Goal: Check status: Check status

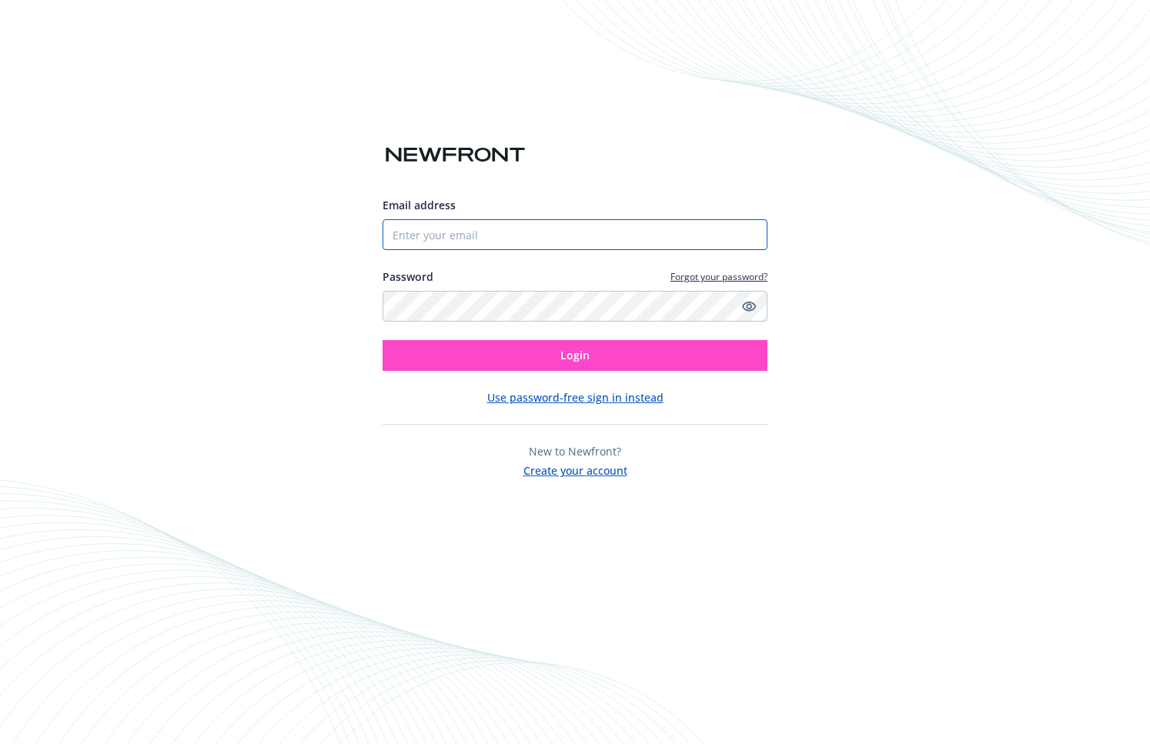
type input "[EMAIL_ADDRESS][DOMAIN_NAME]"
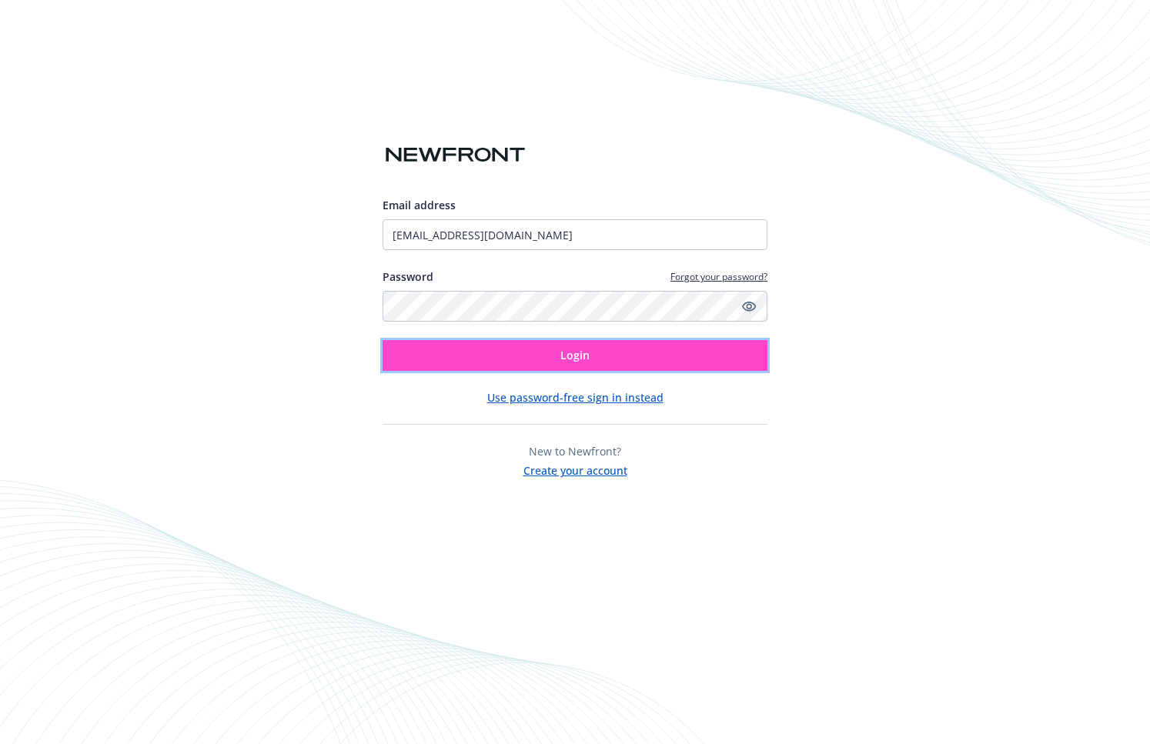
click at [601, 358] on button "Login" at bounding box center [575, 355] width 385 height 31
